Goal: Task Accomplishment & Management: Use online tool/utility

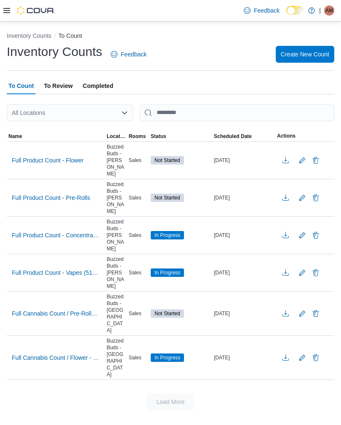
click at [56, 268] on span "Full Product Count - Vapes (510's / Dispos)" at bounding box center [56, 272] width 88 height 8
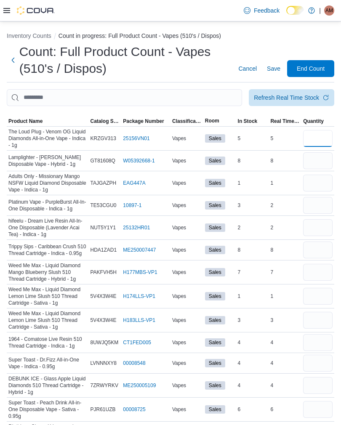
click at [315, 139] on input "number" at bounding box center [317, 138] width 29 height 17
type input "*"
click at [311, 160] on input "number" at bounding box center [317, 160] width 29 height 17
click at [32, 123] on span "Product Name" at bounding box center [25, 121] width 34 height 7
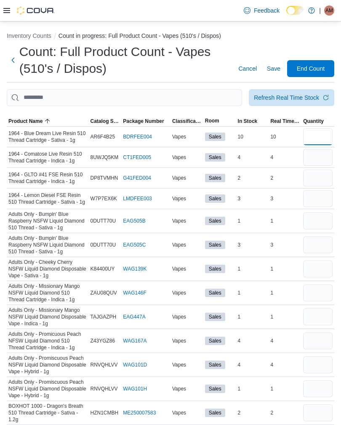
click at [316, 135] on input "number" at bounding box center [317, 136] width 29 height 17
type input "**"
click at [320, 155] on input "number" at bounding box center [317, 157] width 29 height 17
type input "*"
click at [318, 176] on input "number" at bounding box center [317, 177] width 29 height 17
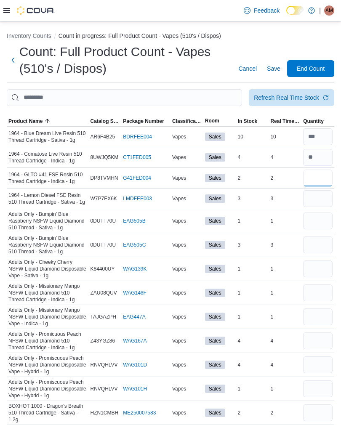
click at [320, 178] on input "number" at bounding box center [317, 177] width 29 height 17
type input "*"
click at [319, 198] on input "number" at bounding box center [317, 198] width 29 height 17
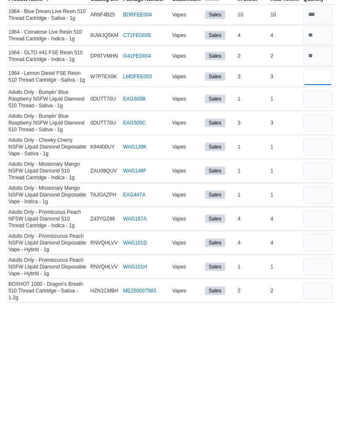
type input "*"
click at [315, 212] on input "number" at bounding box center [317, 220] width 29 height 17
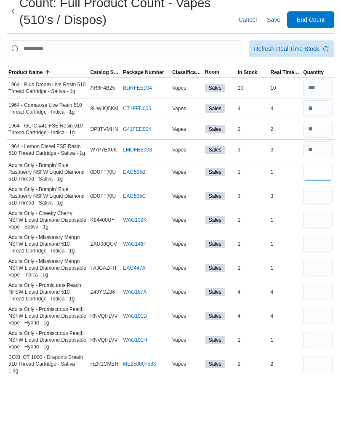
click at [308, 212] on input "number" at bounding box center [317, 220] width 29 height 17
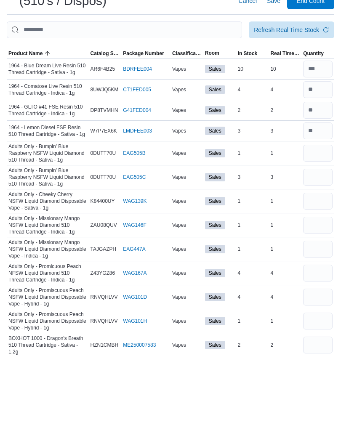
scroll to position [68, 0]
